Goal: Task Accomplishment & Management: Complete application form

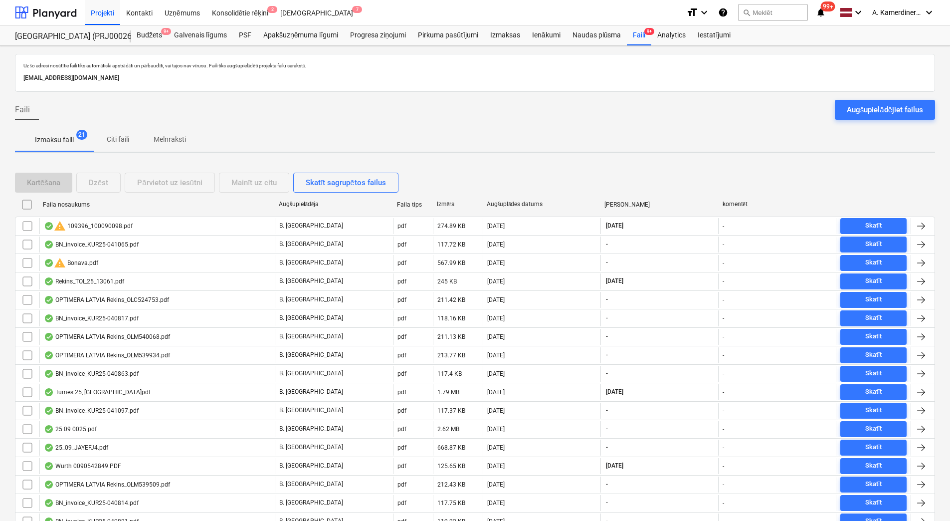
click at [162, 136] on p "Melnraksti" at bounding box center [170, 139] width 32 height 10
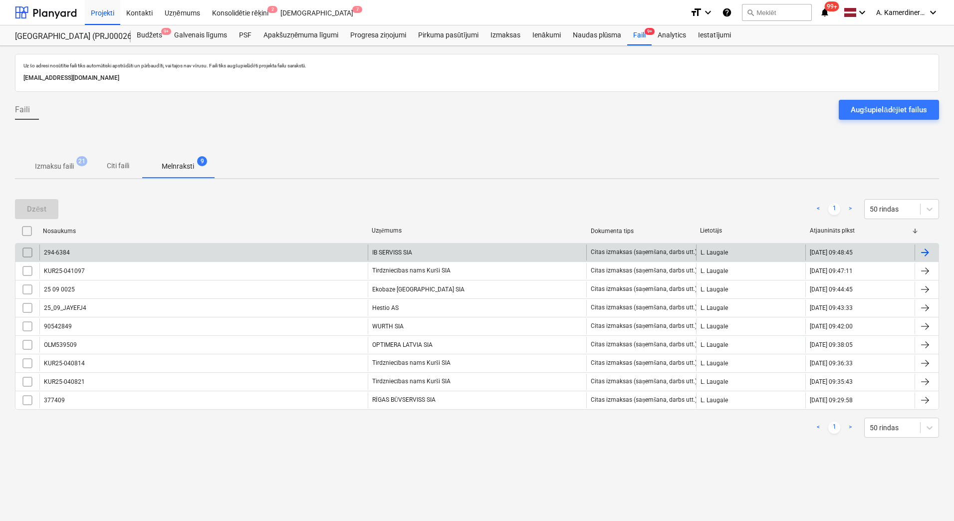
click at [381, 251] on div "IB SERVISS SIA" at bounding box center [477, 252] width 219 height 16
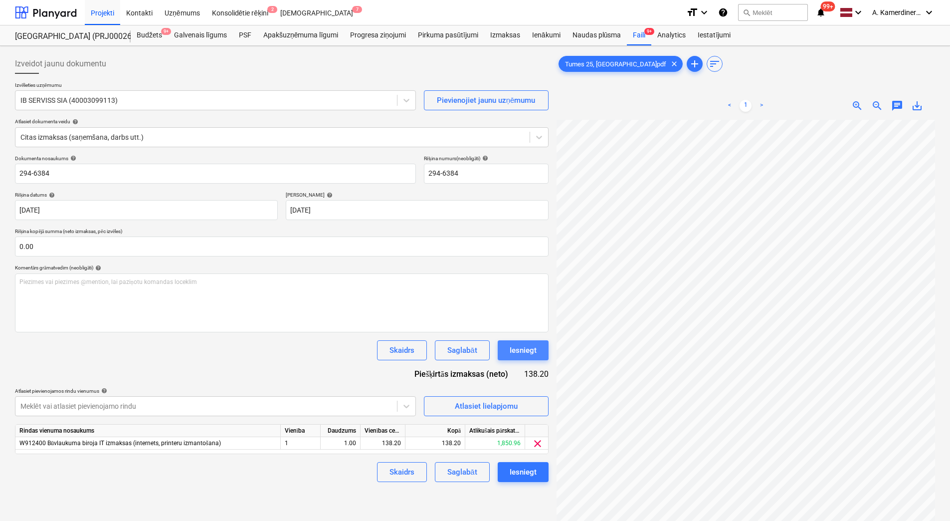
click at [532, 352] on div "Iesniegt" at bounding box center [523, 350] width 27 height 13
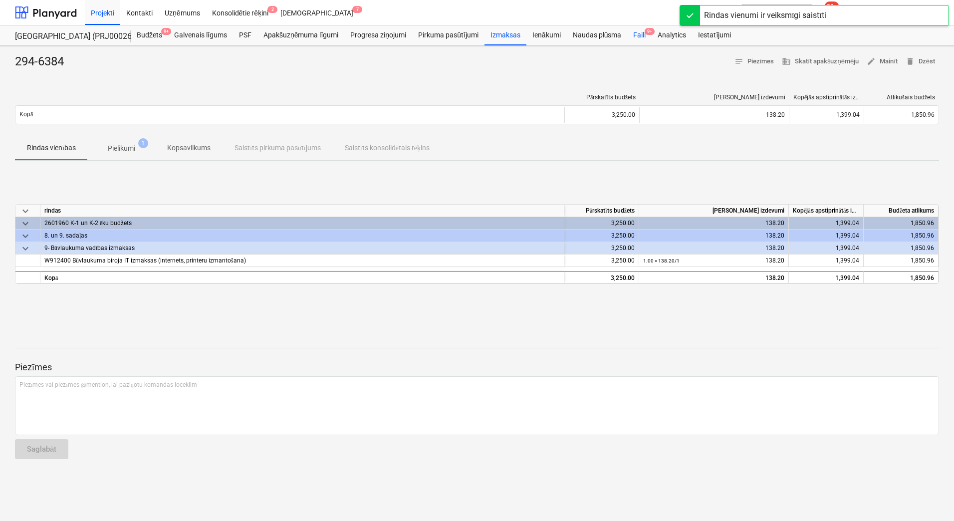
click at [633, 37] on div "Faili 9+" at bounding box center [639, 35] width 24 height 20
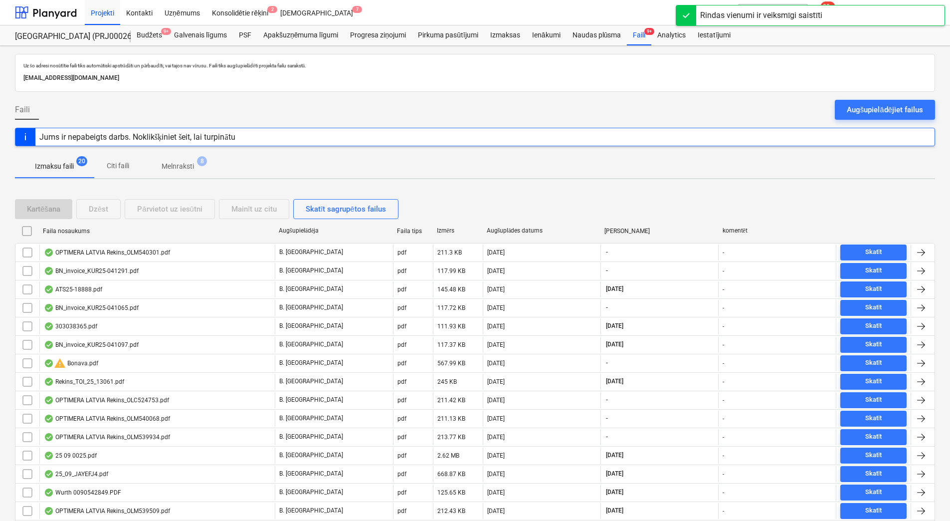
click at [179, 166] on p "Melnraksti" at bounding box center [178, 166] width 32 height 10
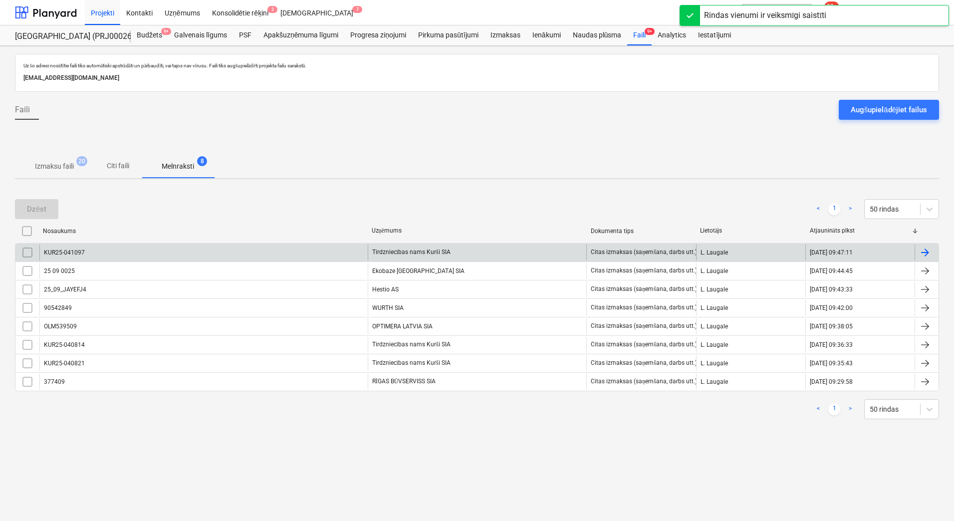
click at [422, 253] on div "Tirdzniecības nams Kurši SIA" at bounding box center [477, 252] width 219 height 16
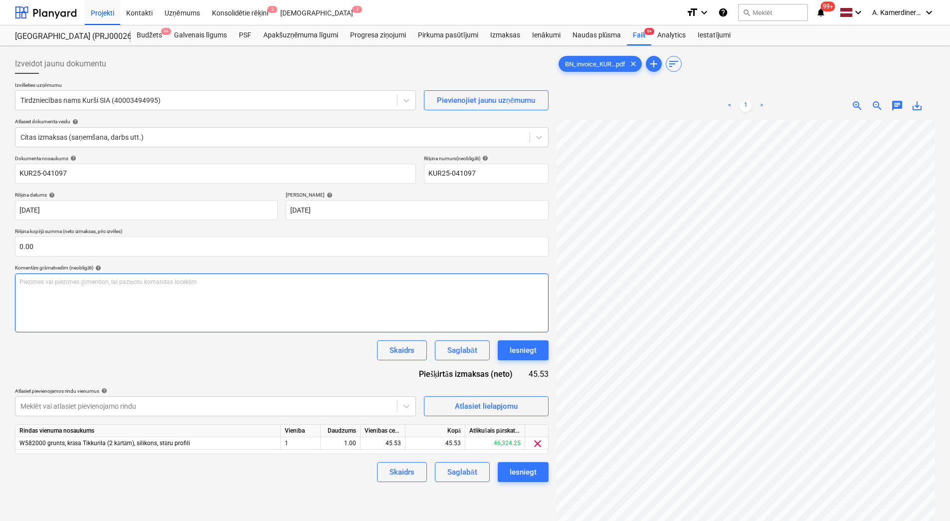
scroll to position [88, 80]
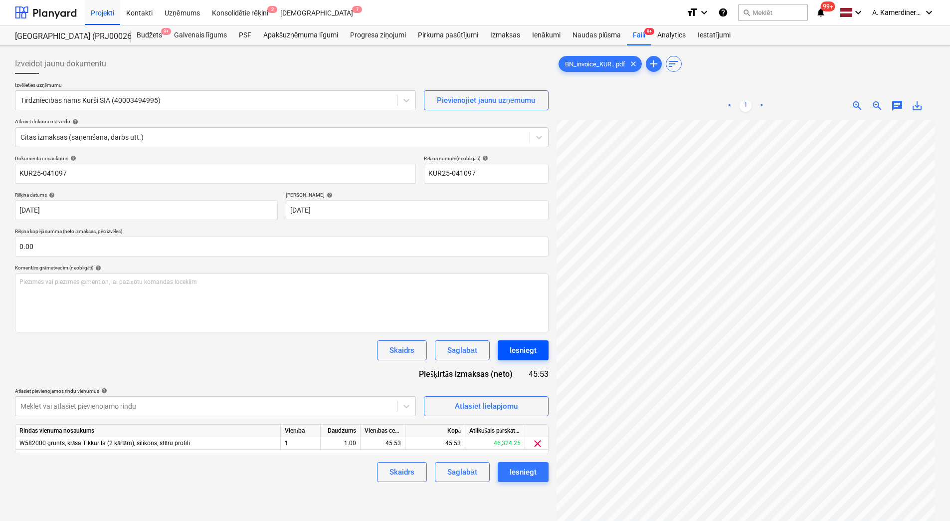
click at [537, 346] on button "Iesniegt" at bounding box center [523, 350] width 51 height 20
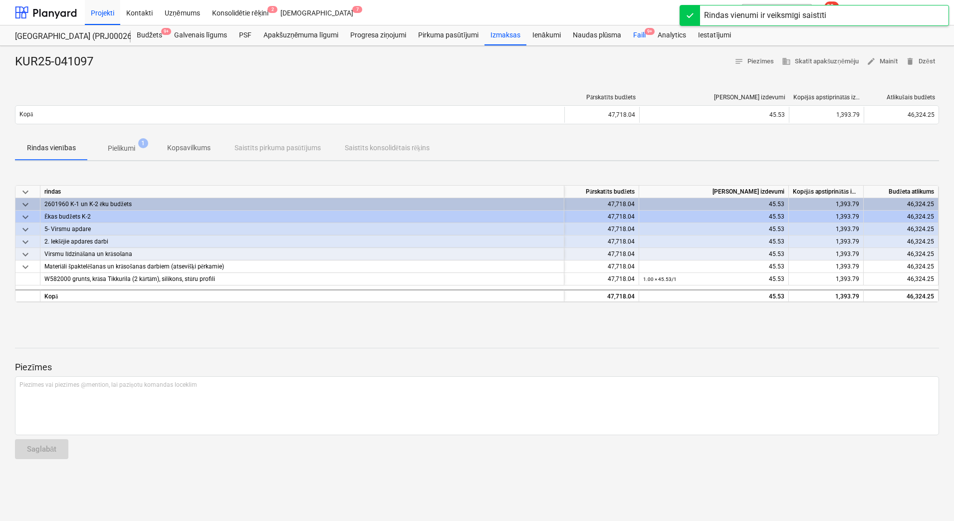
click at [633, 31] on div "Faili 9+" at bounding box center [639, 35] width 24 height 20
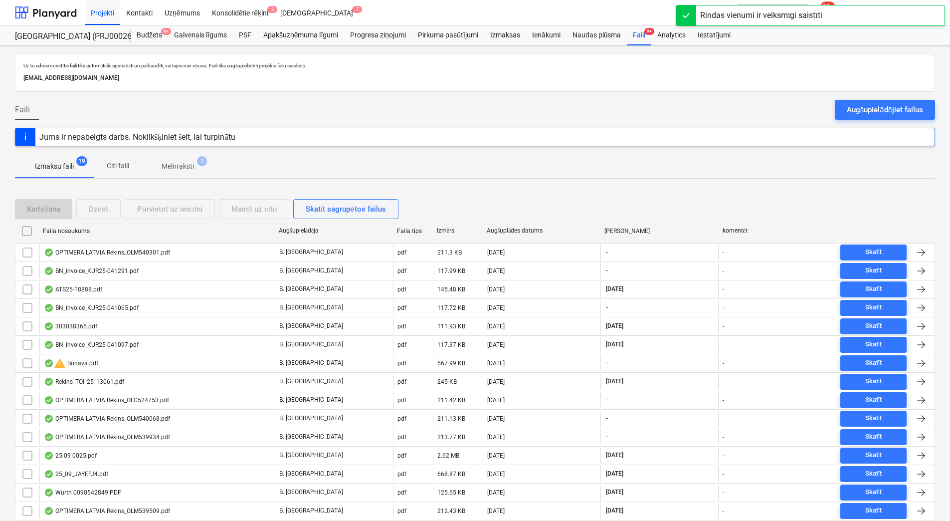
click at [204, 167] on span "Melnraksti 7" at bounding box center [178, 166] width 72 height 18
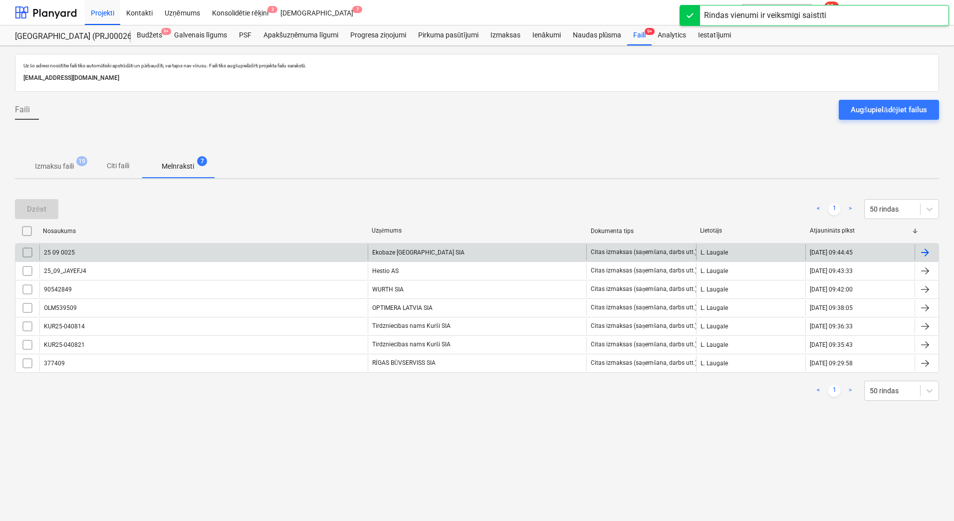
click at [436, 257] on div "Ekobaze Latvia SIA" at bounding box center [477, 252] width 219 height 16
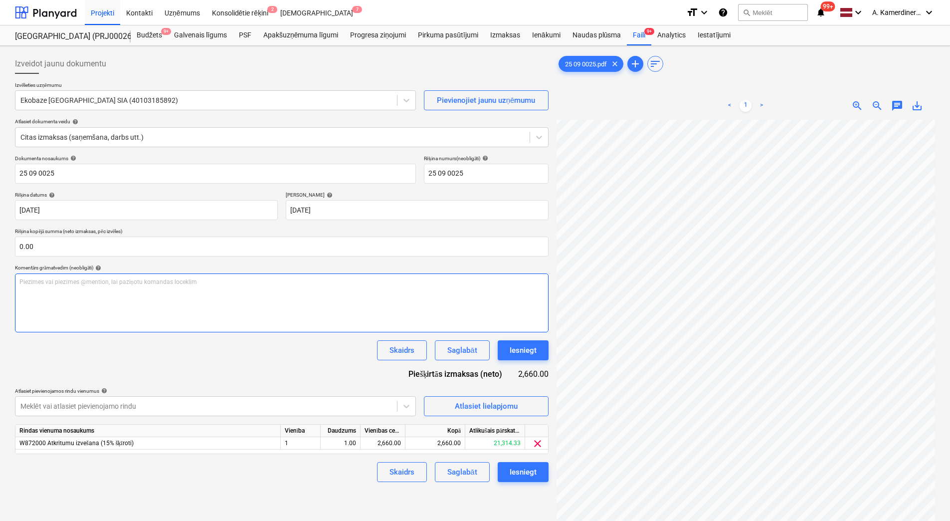
scroll to position [39, 72]
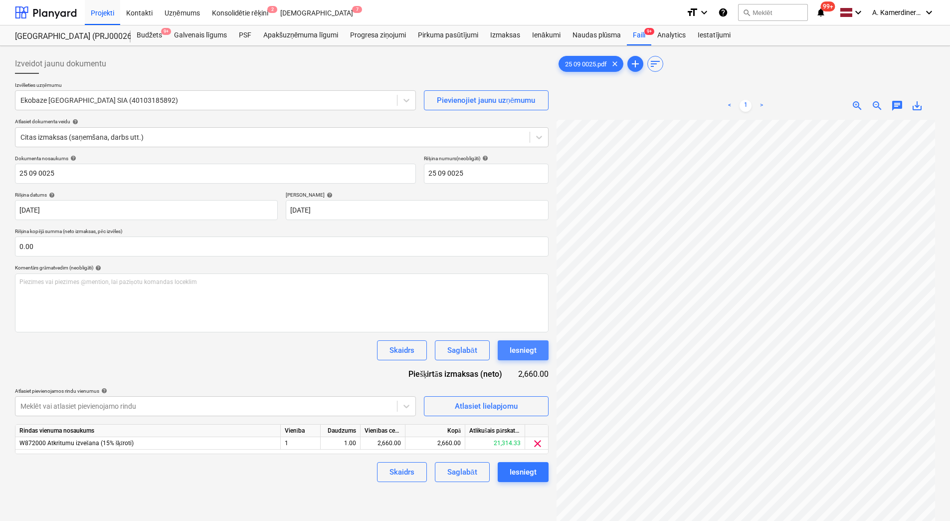
click at [518, 358] on button "Iesniegt" at bounding box center [523, 350] width 51 height 20
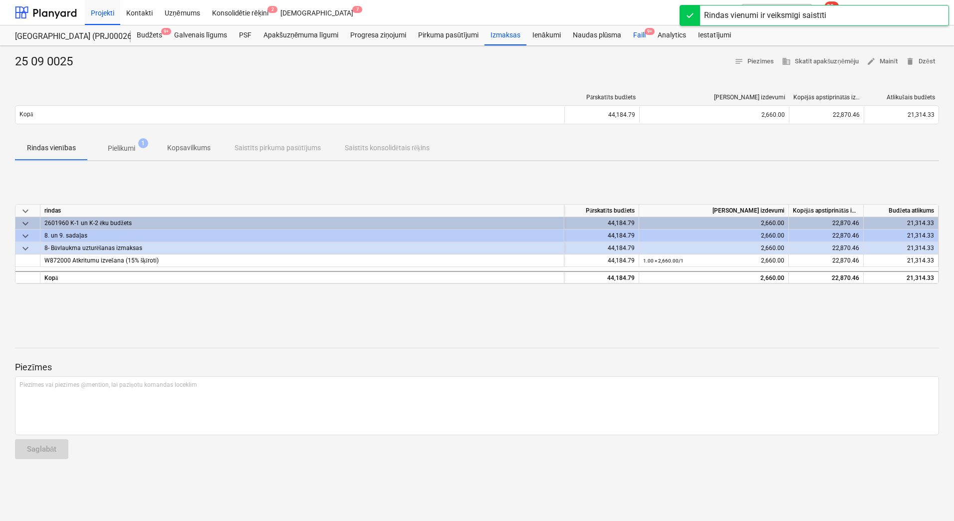
click at [640, 33] on div "Faili 9+" at bounding box center [639, 35] width 24 height 20
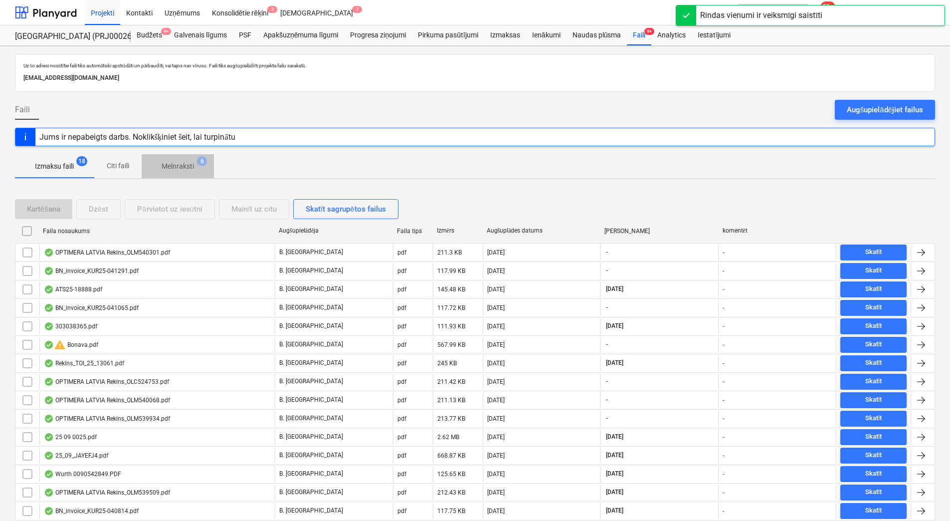
click at [187, 161] on span "Melnraksti 6" at bounding box center [178, 166] width 72 height 18
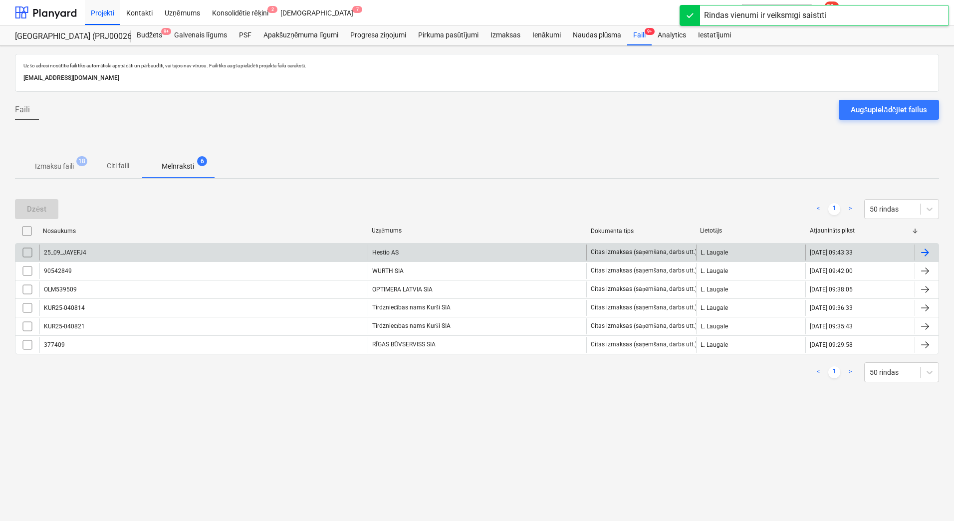
click at [418, 245] on div "Hestio AS" at bounding box center [477, 252] width 219 height 16
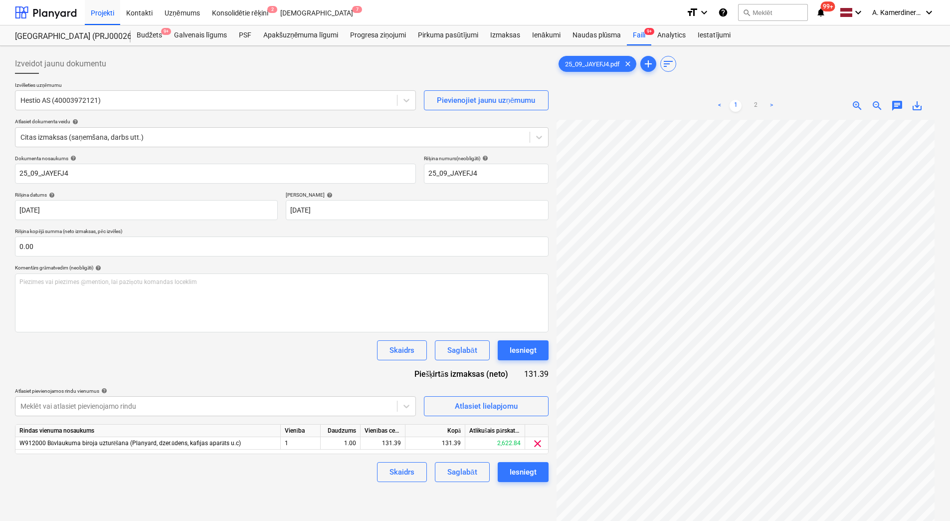
scroll to position [133, 72]
click at [515, 352] on div "Iesniegt" at bounding box center [523, 350] width 27 height 13
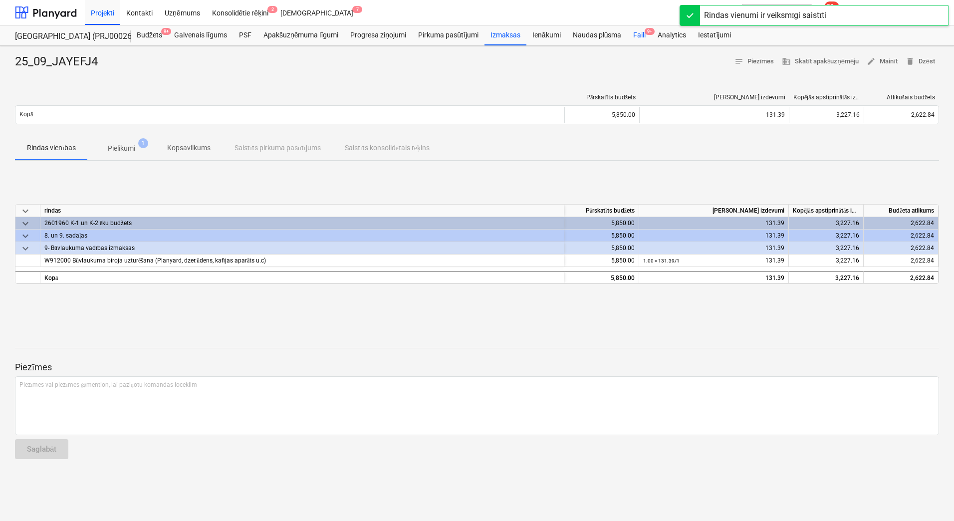
click at [643, 40] on div "Faili 9+" at bounding box center [639, 35] width 24 height 20
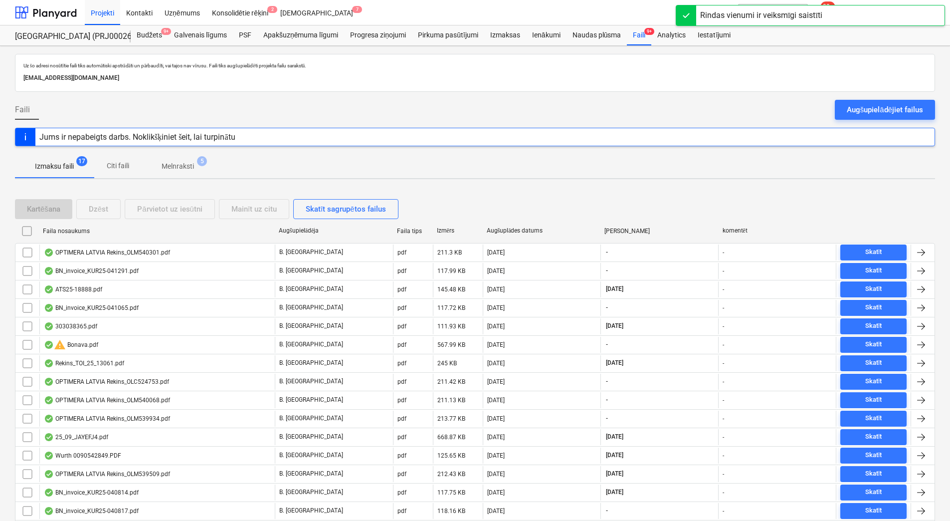
click at [178, 173] on span "Melnraksti 5" at bounding box center [178, 166] width 72 height 18
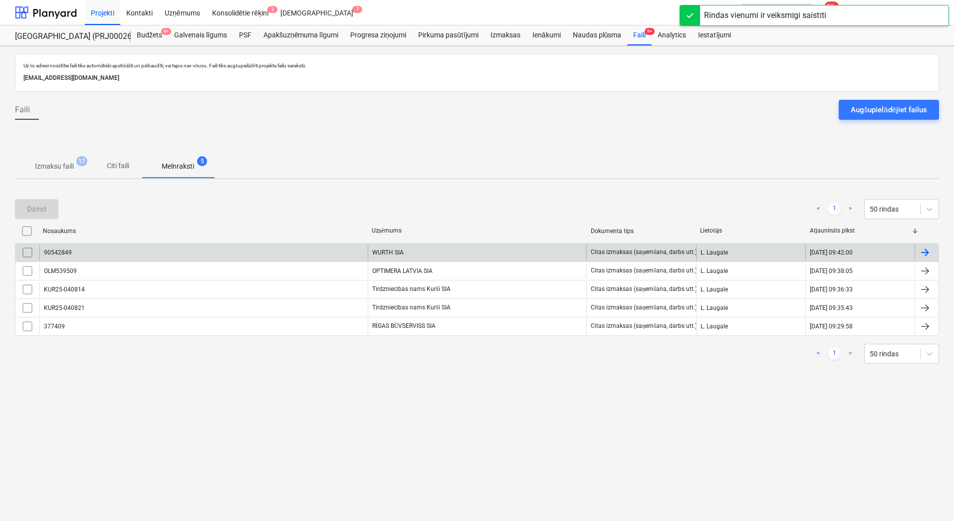
click at [409, 255] on div "WURTH SIA" at bounding box center [477, 252] width 219 height 16
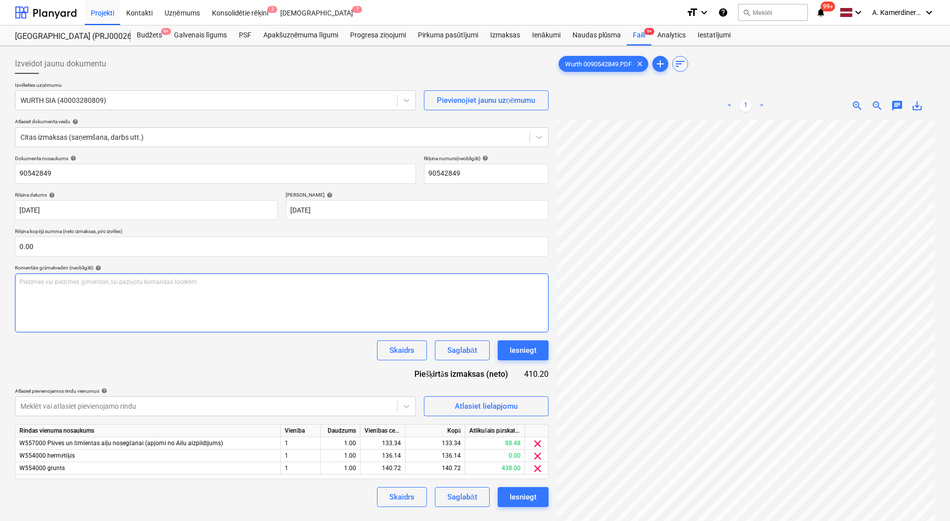
scroll to position [110, 72]
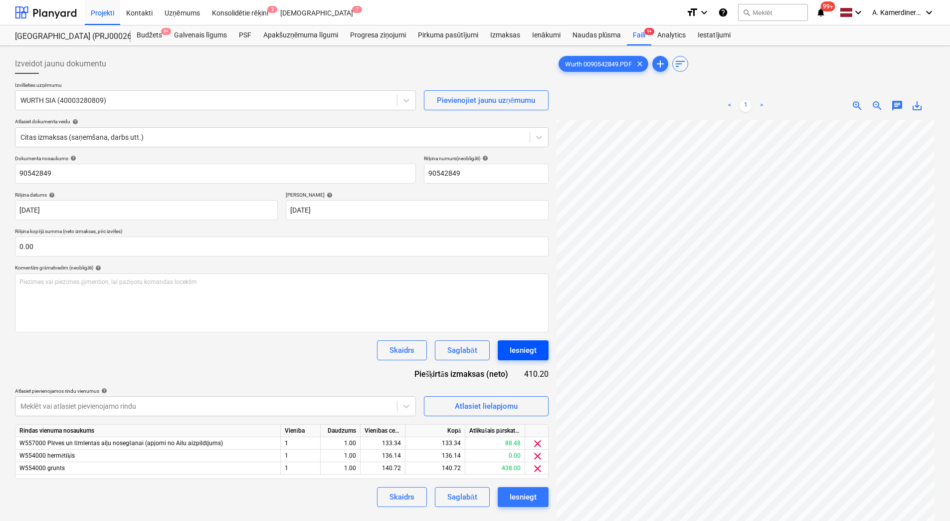
click at [522, 348] on div "Iesniegt" at bounding box center [523, 350] width 27 height 13
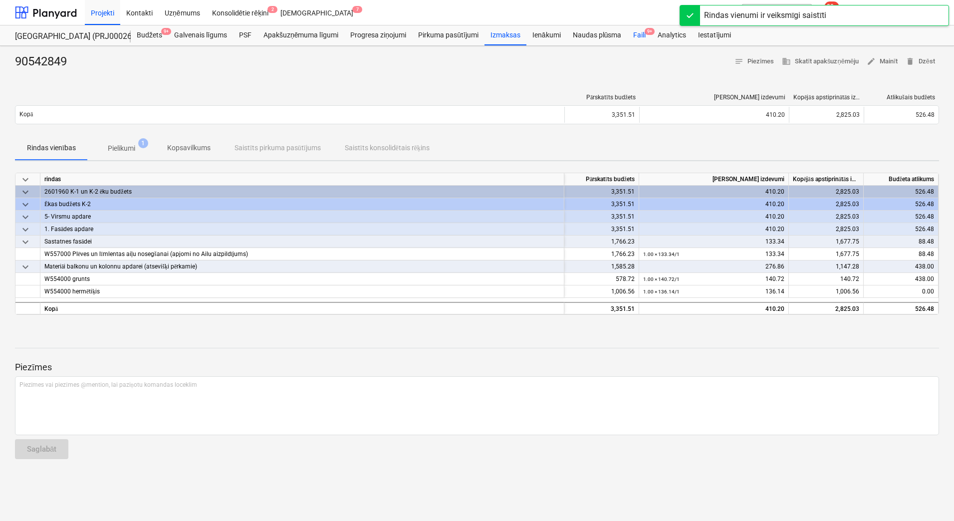
click at [642, 35] on div "Faili 9+" at bounding box center [639, 35] width 24 height 20
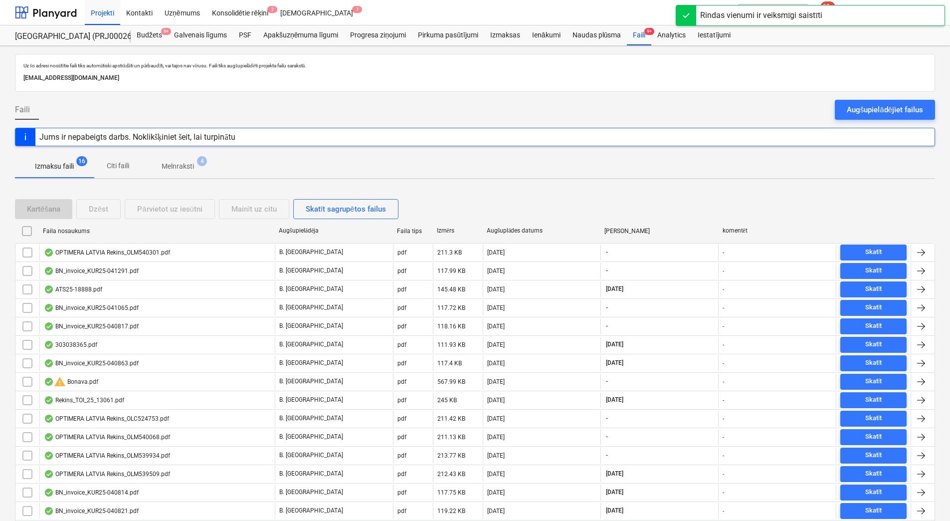
click at [186, 172] on span "Melnraksti 4" at bounding box center [178, 166] width 72 height 18
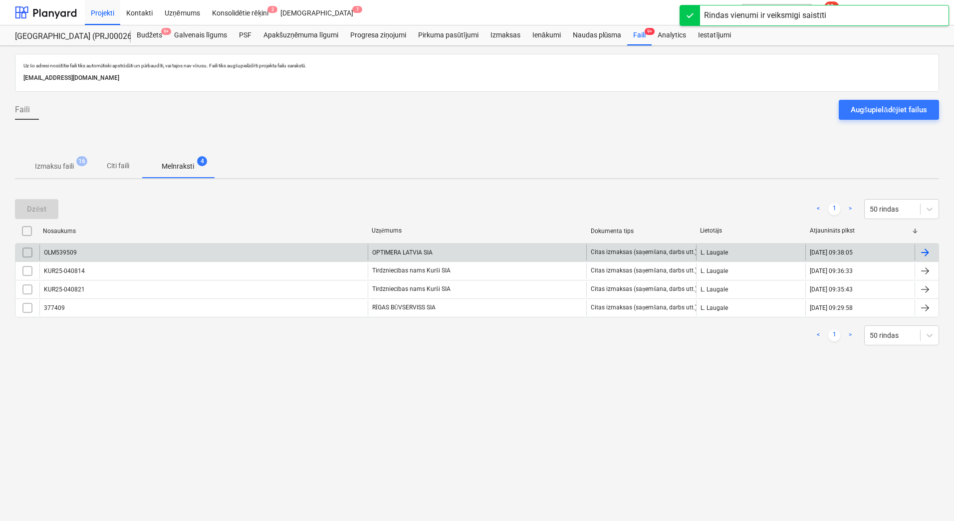
click at [419, 252] on div "OPTIMERA LATVIA SIA" at bounding box center [477, 252] width 219 height 16
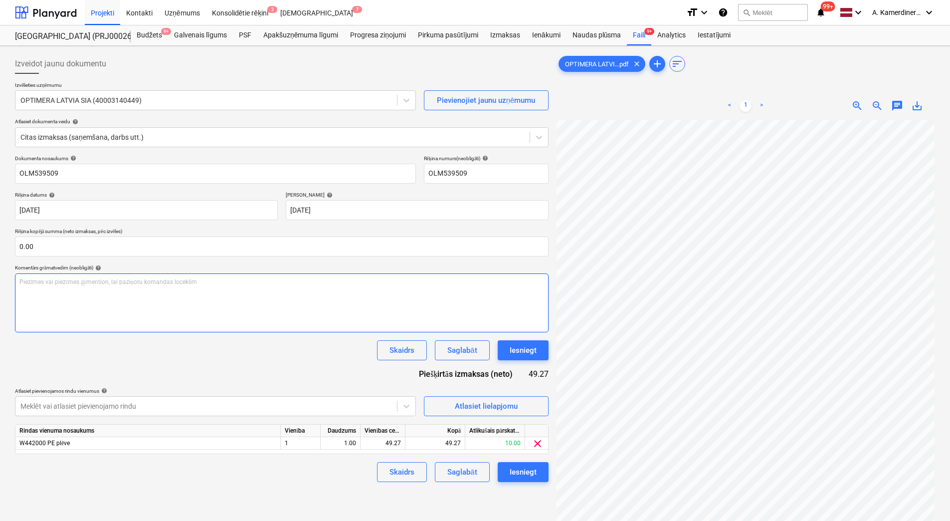
scroll to position [72, 72]
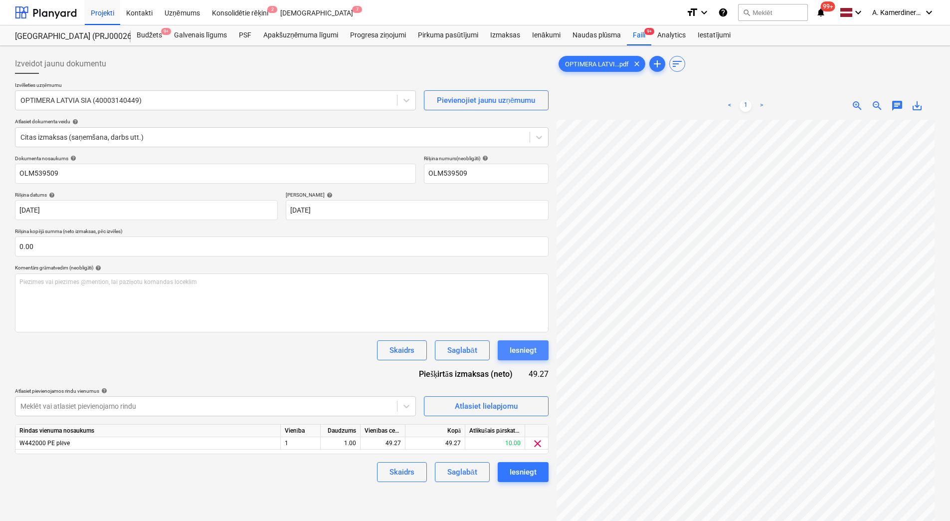
click at [511, 355] on div "Iesniegt" at bounding box center [523, 350] width 27 height 13
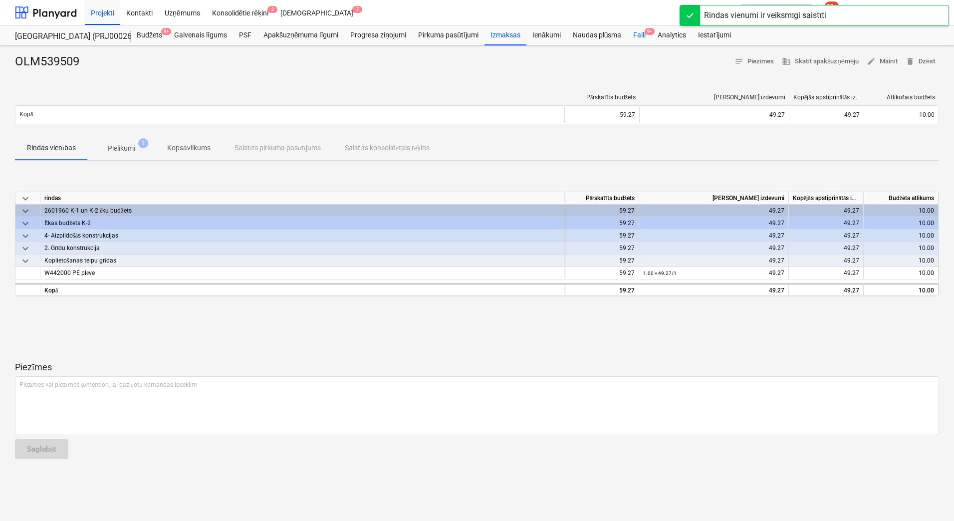
drag, startPoint x: 638, startPoint y: 35, endPoint x: 633, endPoint y: 41, distance: 7.8
click at [638, 35] on div "Faili 9+" at bounding box center [639, 35] width 24 height 20
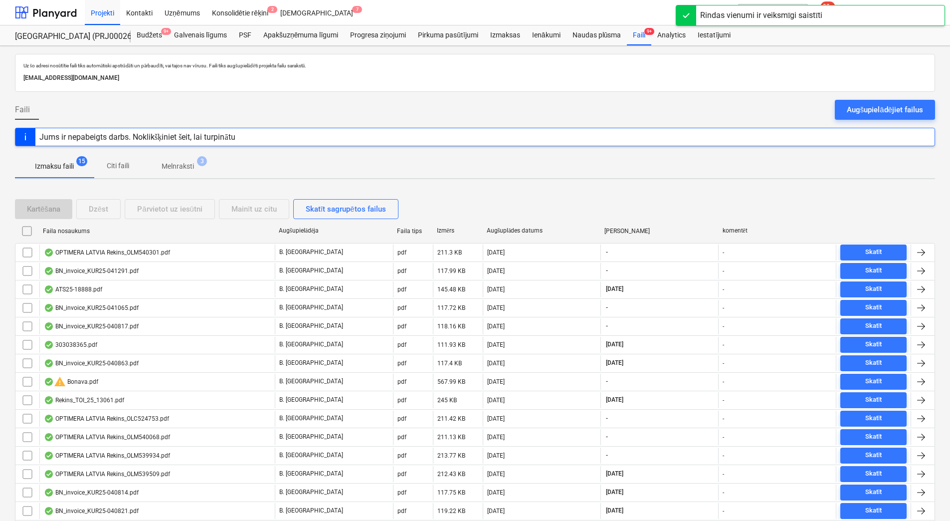
click at [187, 159] on span "Melnraksti 3" at bounding box center [178, 166] width 72 height 18
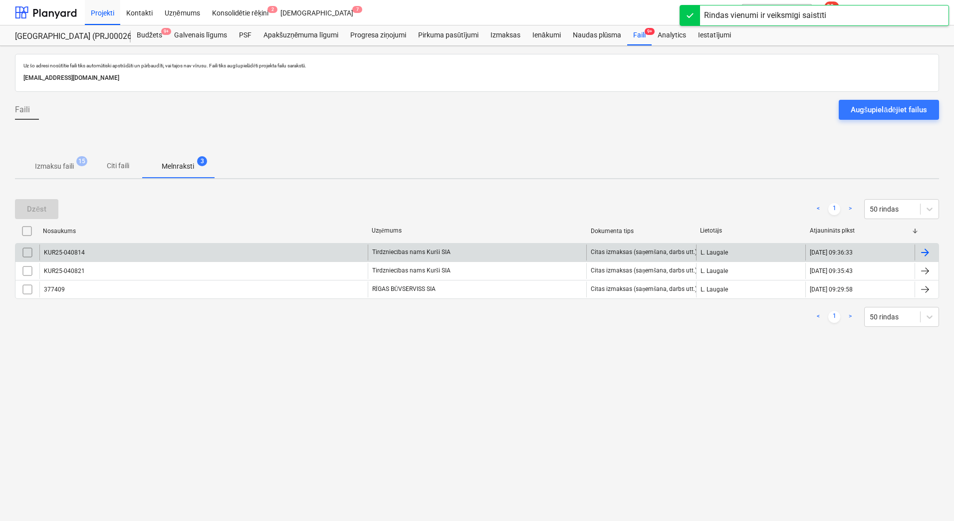
click at [443, 254] on div "Tirdzniecības nams Kurši SIA" at bounding box center [477, 252] width 219 height 16
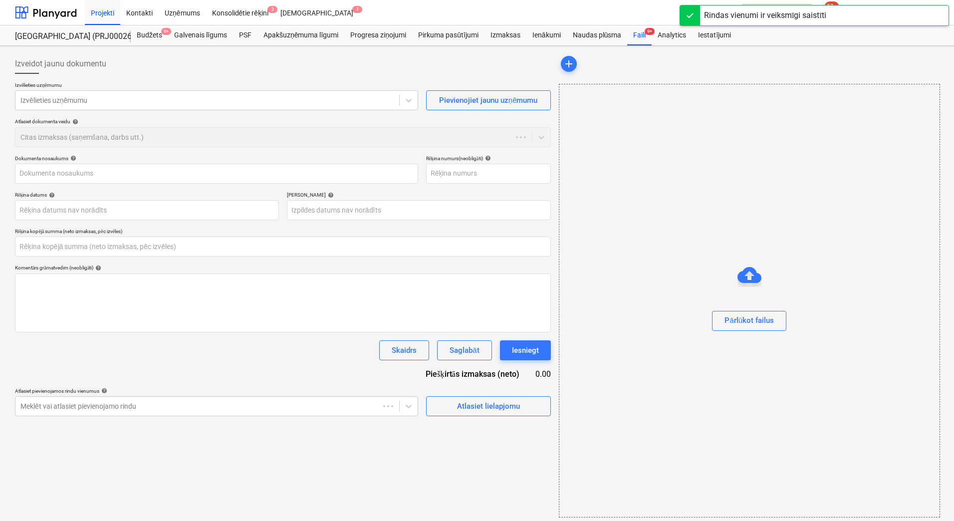
type input "KUR25-040814"
type input "26 Sep 2025"
type input "24 Jan 2026"
type input "0.00"
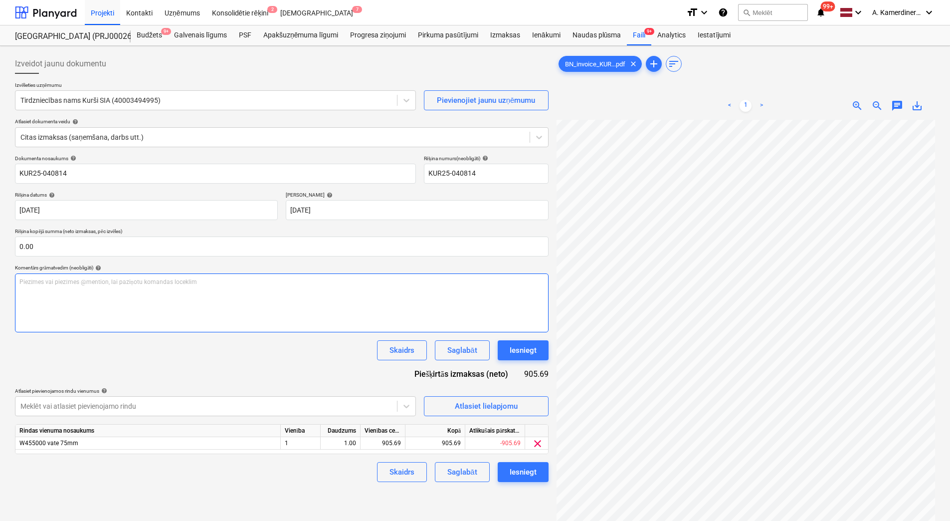
scroll to position [124, 98]
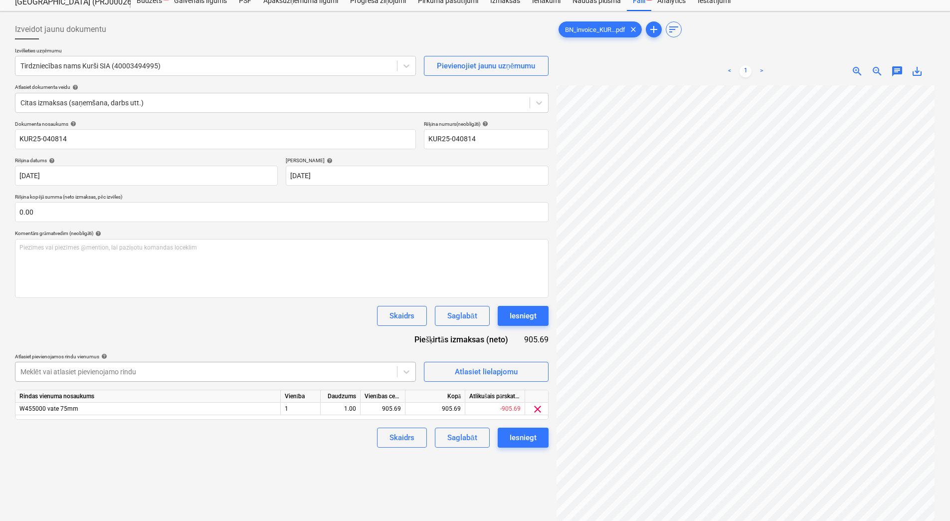
click at [234, 407] on body "Projekti Kontakti Uzņēmums Konsolidētie rēķini 2 Iesūtne 7 format_size keyboard…" at bounding box center [475, 226] width 950 height 521
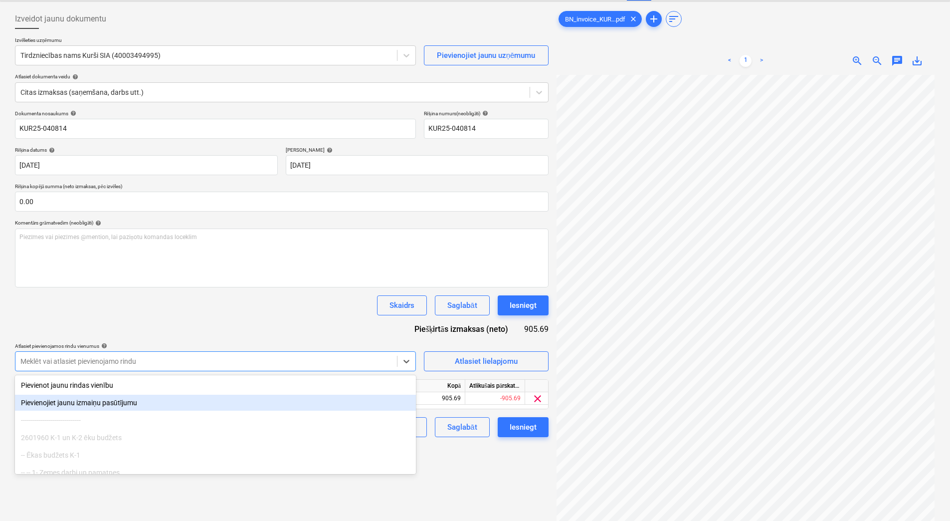
scroll to position [55, 0]
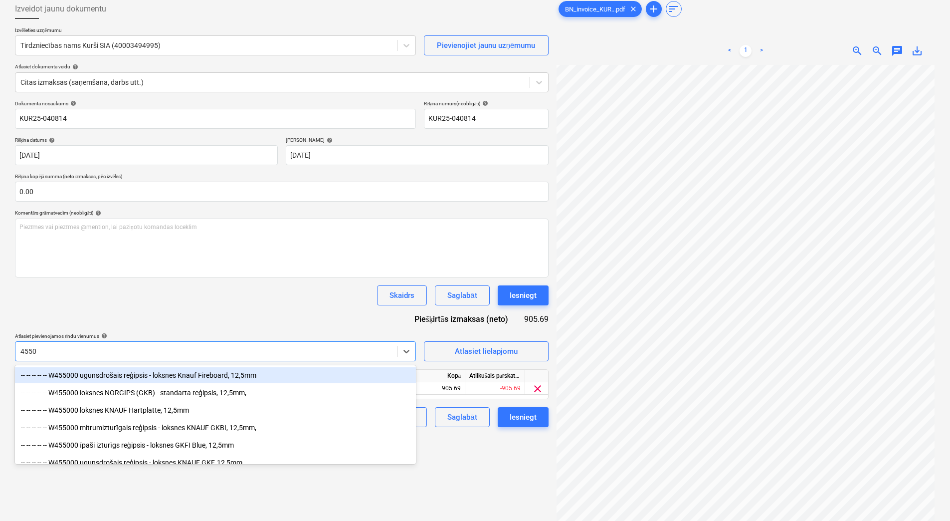
type input "45500"
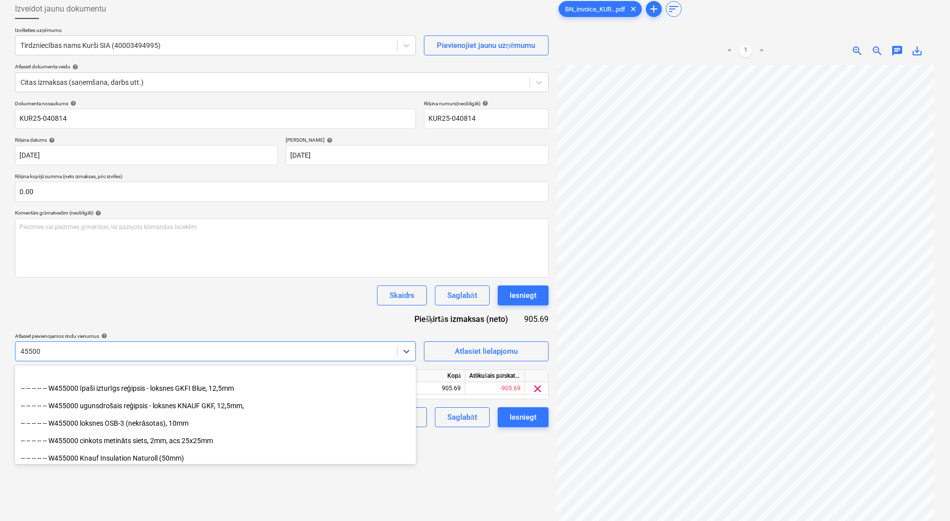
scroll to position [100, 0]
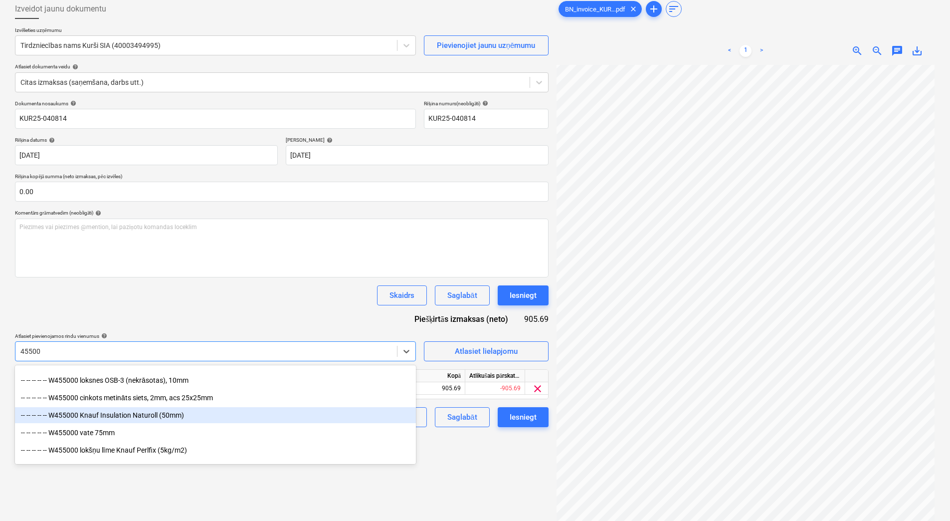
click at [154, 414] on div "-- -- -- -- -- W455000 Knauf Insulation Naturoll (50mm)" at bounding box center [215, 415] width 401 height 16
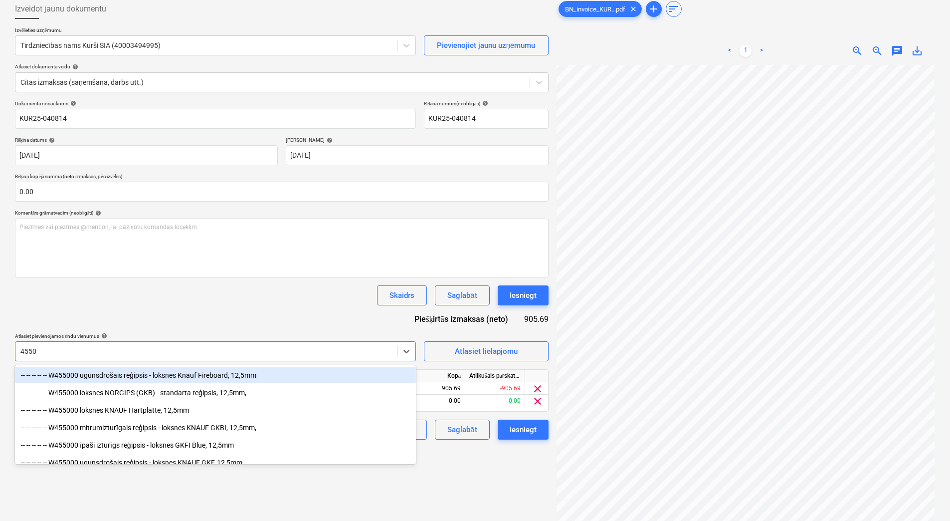
type input "45500"
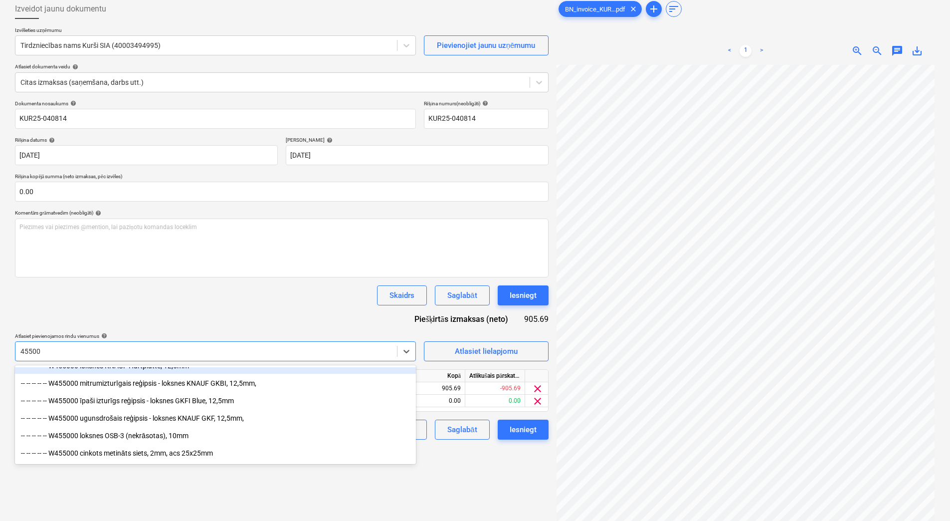
scroll to position [322, 0]
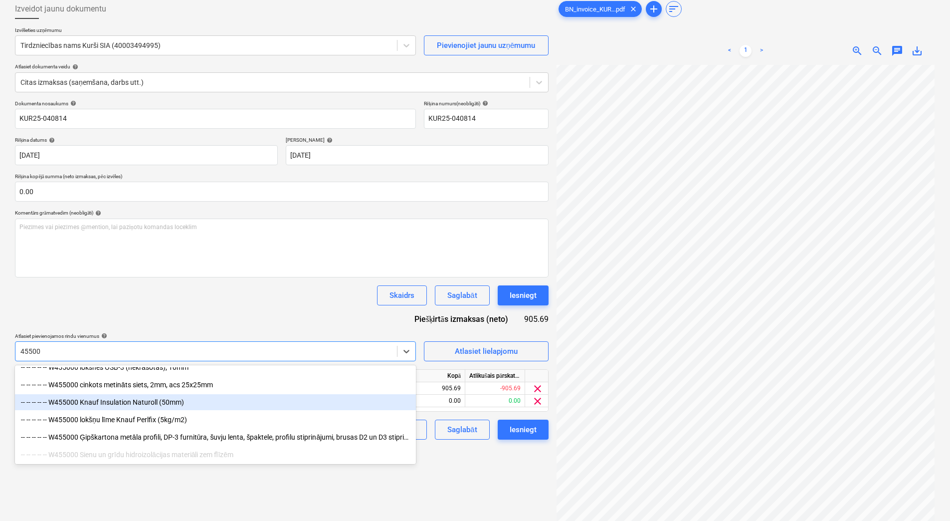
click at [183, 398] on div "-- -- -- -- -- W455000 Knauf Insulation Naturoll (50mm)" at bounding box center [215, 402] width 401 height 16
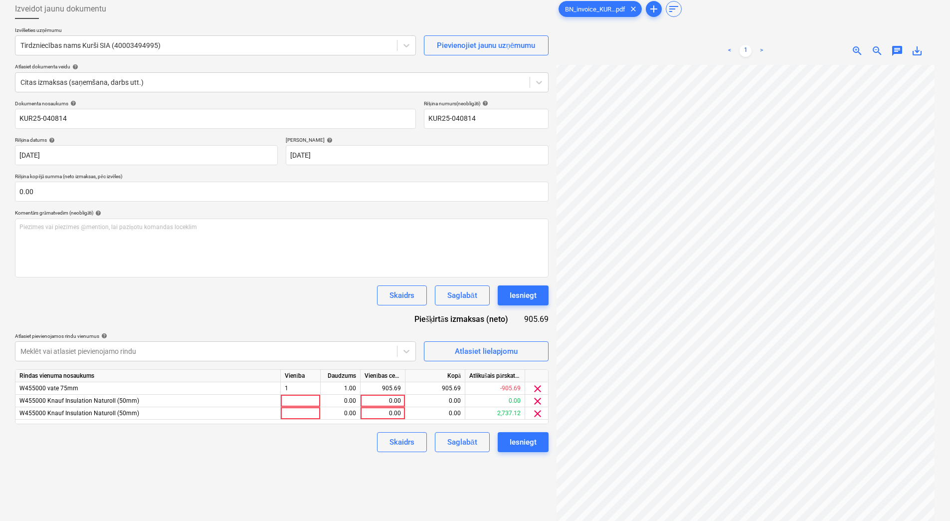
click at [476, 503] on div "Izveidot jaunu dokumentu Izvēlieties uzņēmumu Tirdzniecības nams Kurši SIA (400…" at bounding box center [282, 278] width 542 height 567
click at [379, 416] on div "0.00" at bounding box center [383, 413] width 36 height 12
type input "905.69"
click at [377, 400] on div "0.00" at bounding box center [383, 401] width 36 height 12
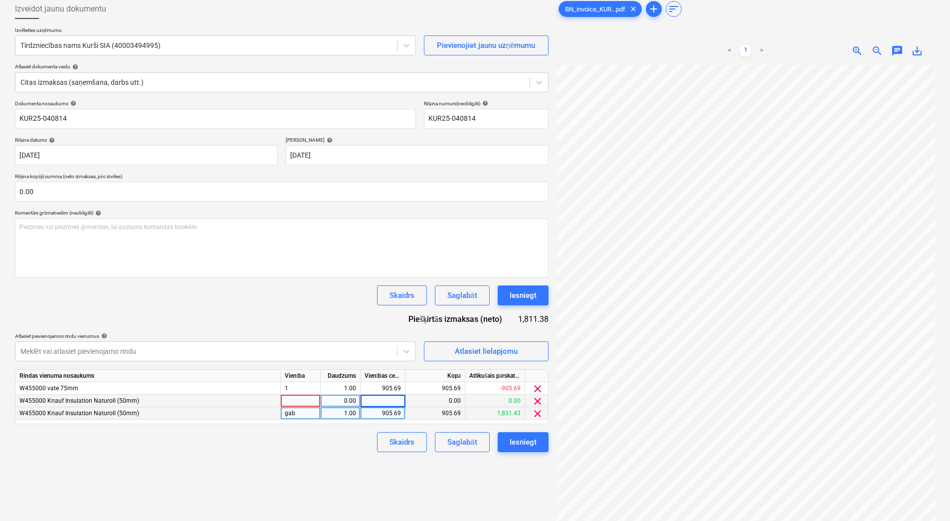
click at [541, 401] on span "clear" at bounding box center [538, 401] width 12 height 12
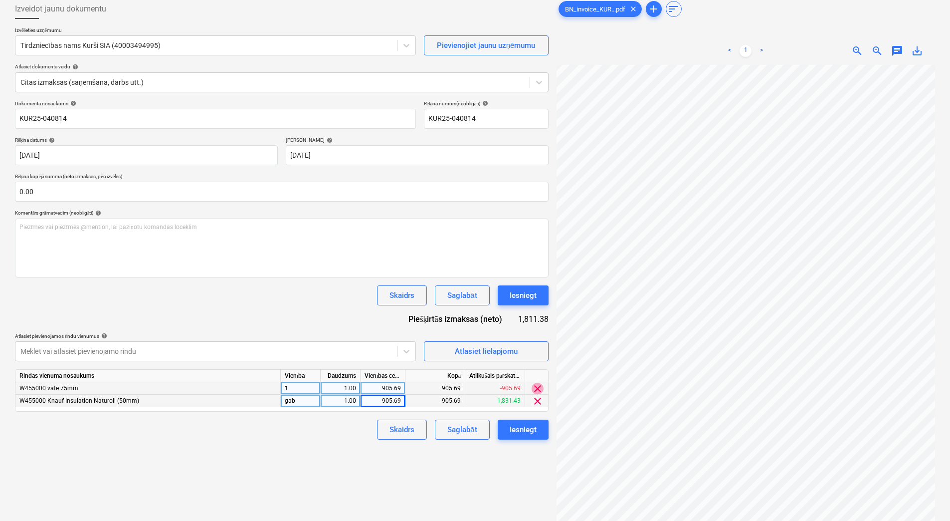
click at [538, 393] on span "clear" at bounding box center [538, 389] width 12 height 12
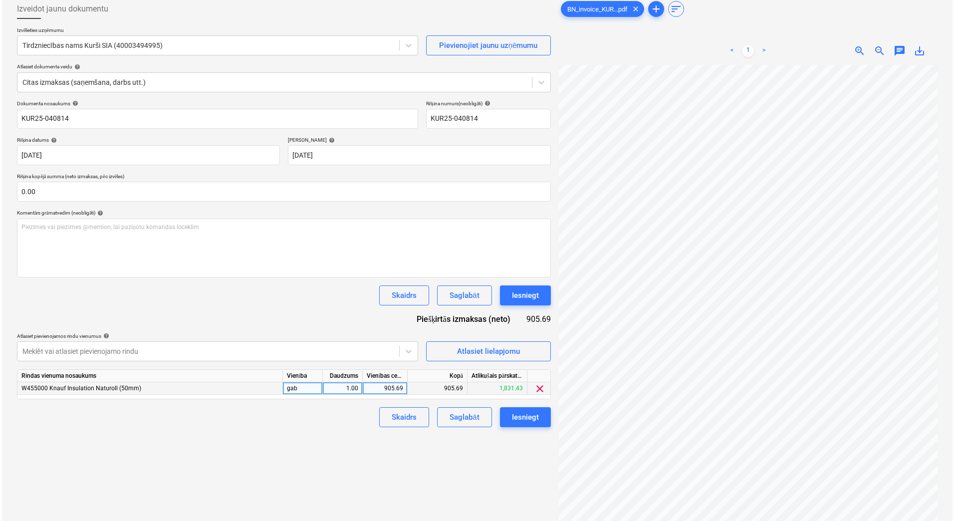
scroll to position [124, 98]
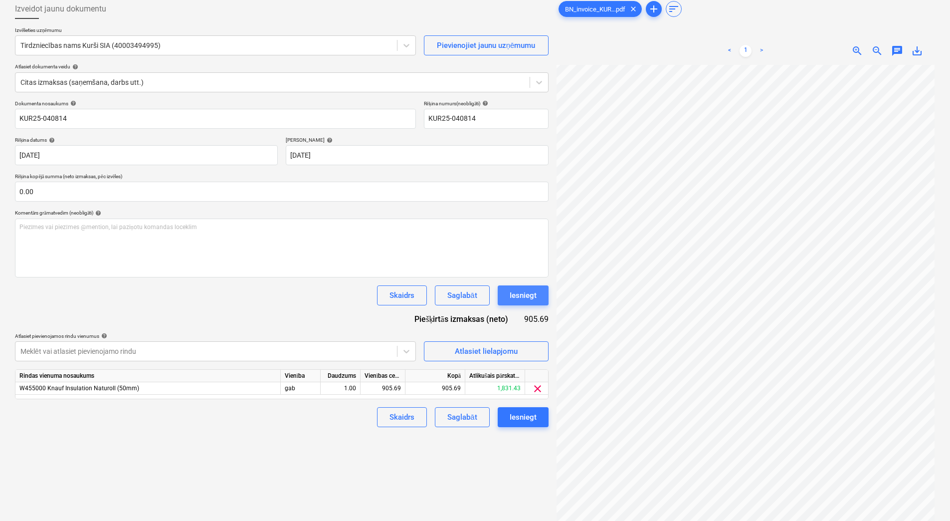
click at [531, 297] on div "Iesniegt" at bounding box center [523, 295] width 27 height 13
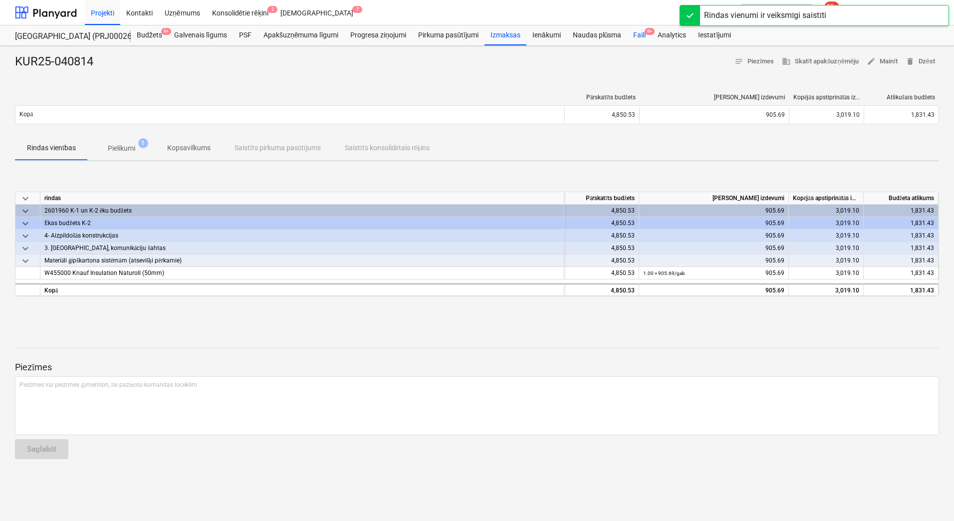
click at [634, 32] on div "Faili 9+" at bounding box center [639, 35] width 24 height 20
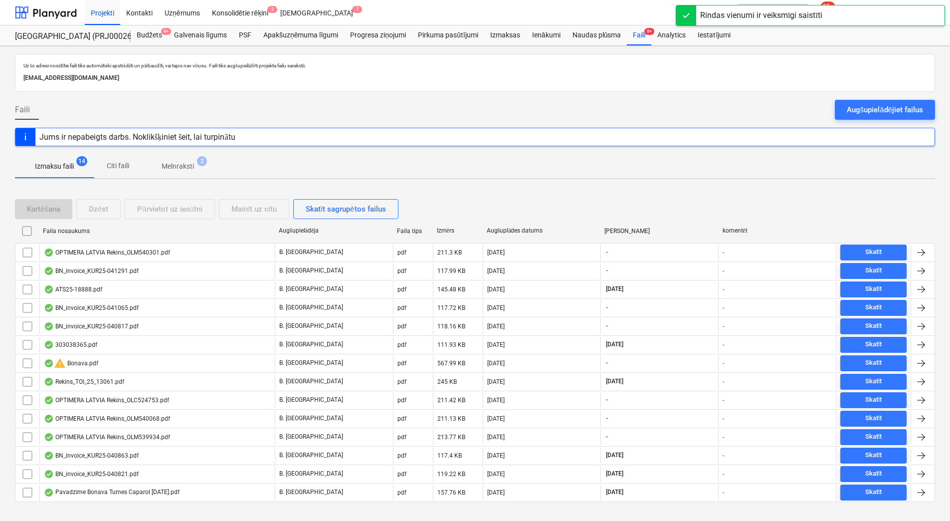
click at [170, 166] on p "Melnraksti" at bounding box center [178, 166] width 32 height 10
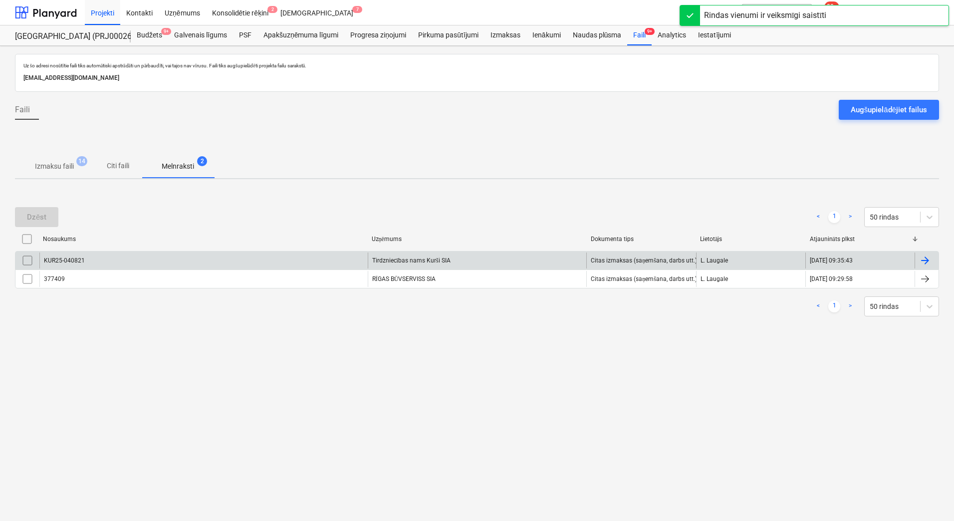
click at [392, 261] on div "Tirdzniecības nams Kurši SIA" at bounding box center [477, 260] width 219 height 16
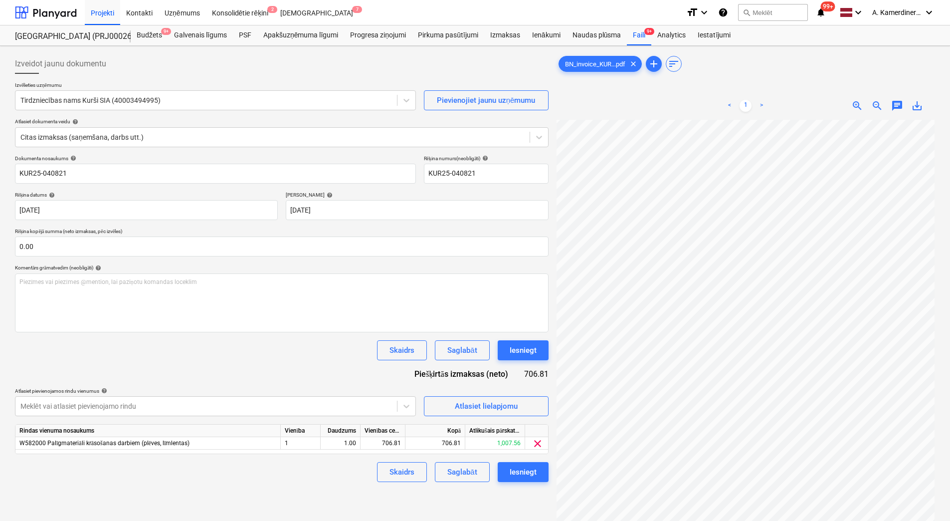
scroll to position [124, 98]
click at [532, 355] on div "Iesniegt" at bounding box center [523, 350] width 27 height 13
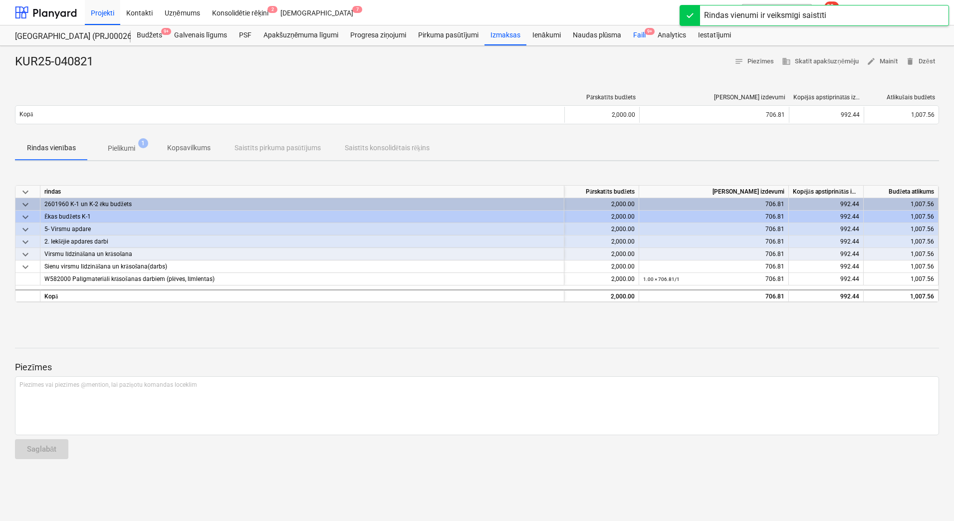
click at [640, 35] on div "Faili 9+" at bounding box center [639, 35] width 24 height 20
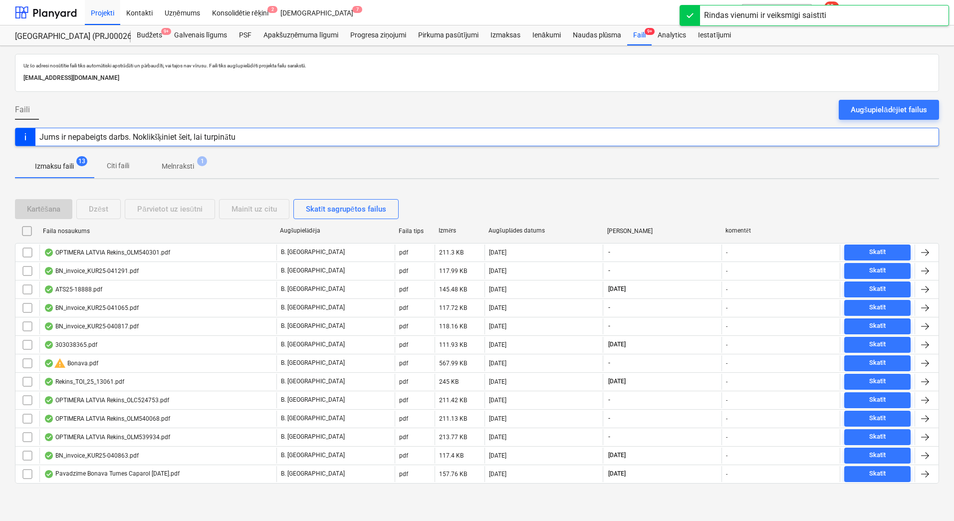
click at [168, 162] on p "Melnraksti" at bounding box center [178, 166] width 32 height 10
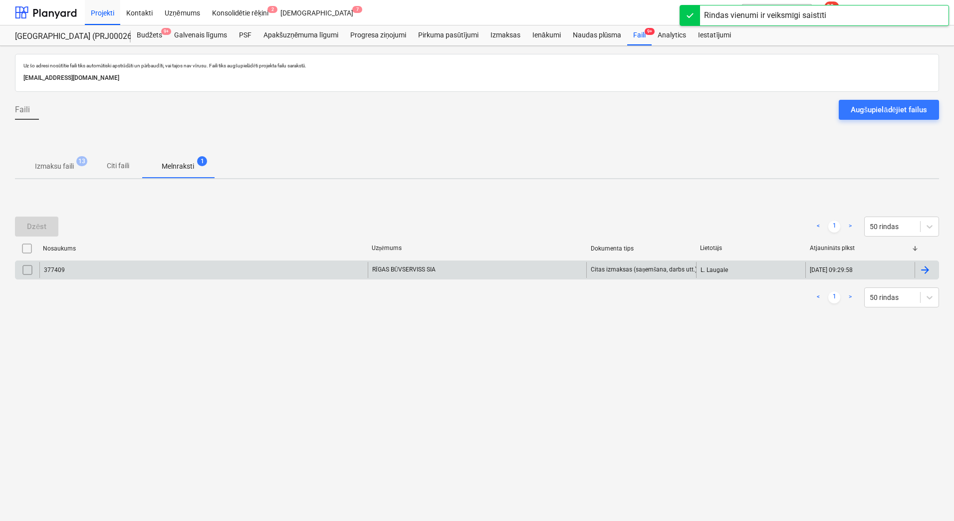
click at [209, 271] on div "377409" at bounding box center [203, 270] width 328 height 16
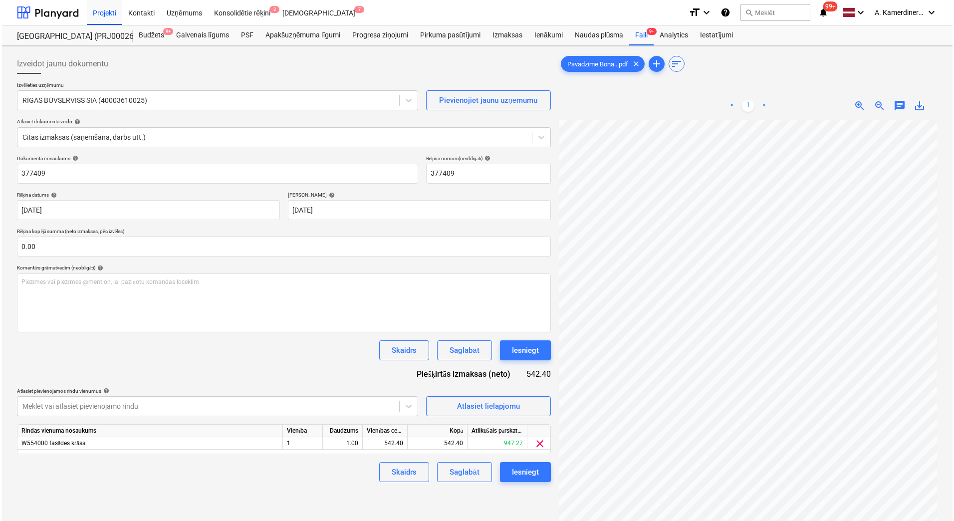
scroll to position [92, 72]
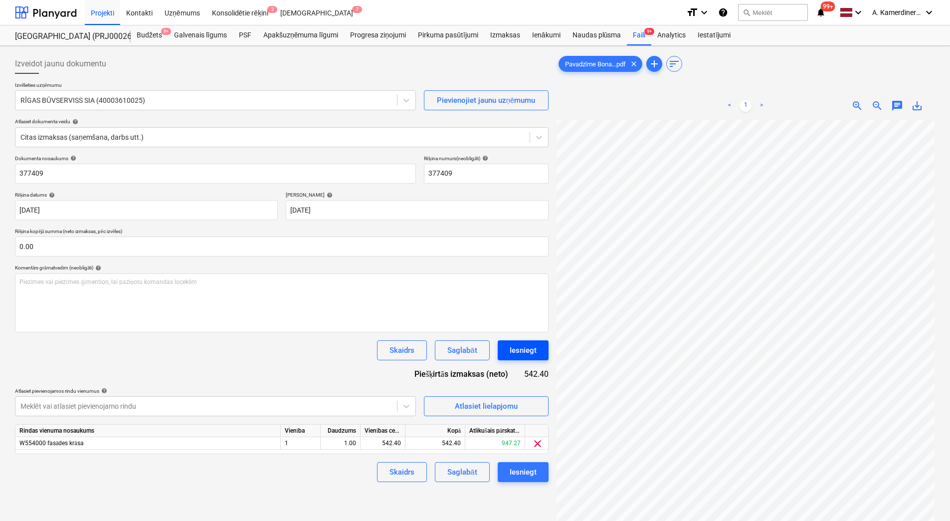
click at [534, 351] on div "Iesniegt" at bounding box center [523, 350] width 27 height 13
